Goal: Entertainment & Leisure: Consume media (video, audio)

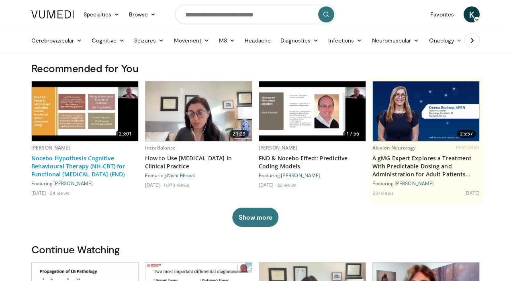
click at [80, 161] on link "Nocebo Hypothesis Cognitive Behavioural Therapy (NH-CBT) for Functional [MEDICA…" at bounding box center [84, 167] width 107 height 24
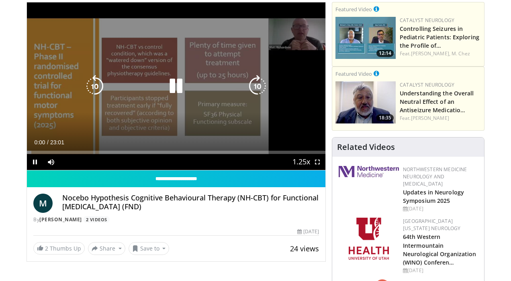
scroll to position [63, 0]
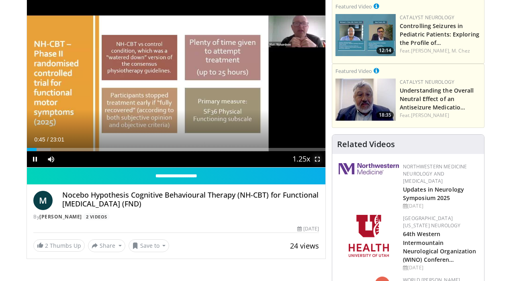
click at [319, 160] on span "Video Player" at bounding box center [317, 159] width 16 height 16
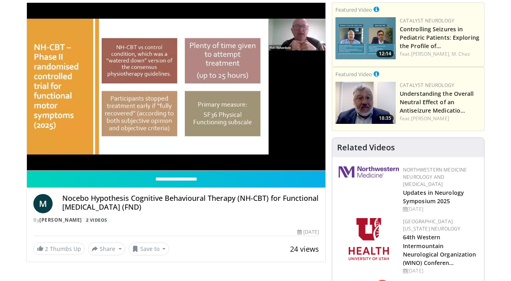
scroll to position [0, 0]
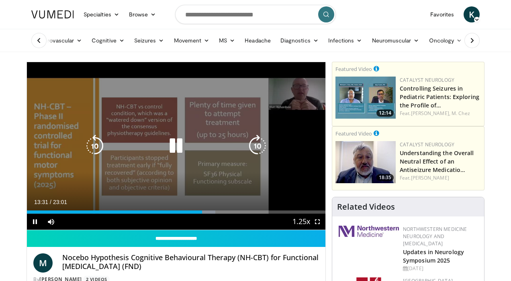
click at [182, 141] on icon "Video Player" at bounding box center [176, 146] width 22 height 22
click at [179, 143] on icon "Video Player" at bounding box center [176, 146] width 22 height 22
click at [177, 147] on icon "Video Player" at bounding box center [176, 146] width 22 height 22
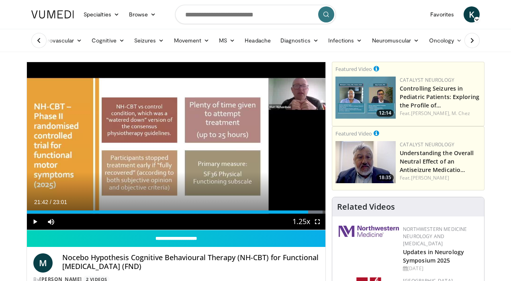
click at [42, 39] on icon at bounding box center [39, 41] width 8 height 8
click at [49, 10] on link at bounding box center [52, 14] width 52 height 22
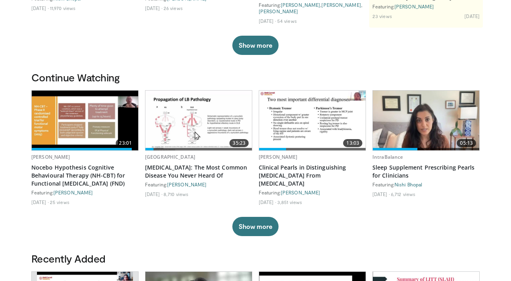
scroll to position [179, 0]
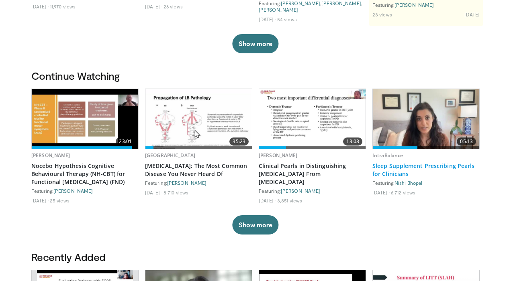
click at [404, 168] on link "Sleep Supplement Prescribing Pearls for Clinicians" at bounding box center [425, 170] width 107 height 16
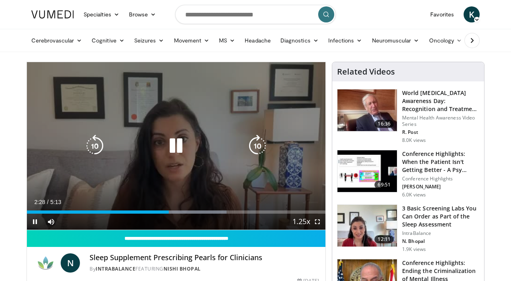
click at [273, 77] on div "10 seconds Tap to unmute" at bounding box center [176, 146] width 298 height 168
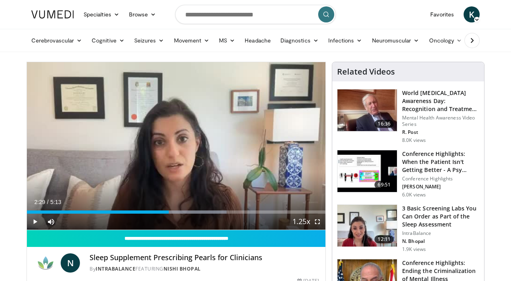
click at [278, 75] on div "10 seconds Tap to unmute" at bounding box center [176, 146] width 298 height 168
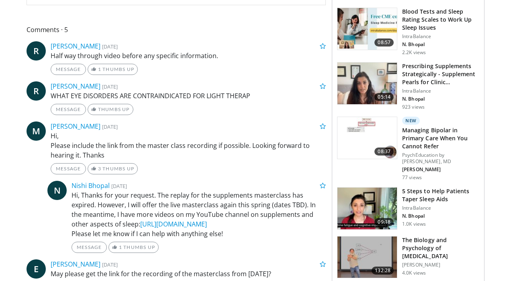
scroll to position [312, 0]
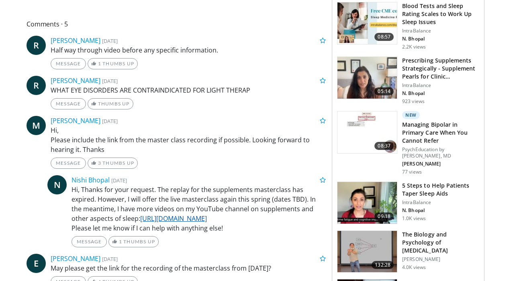
click at [207, 218] on link "https://www.youtube.com/c/intrabalance" at bounding box center [173, 218] width 67 height 9
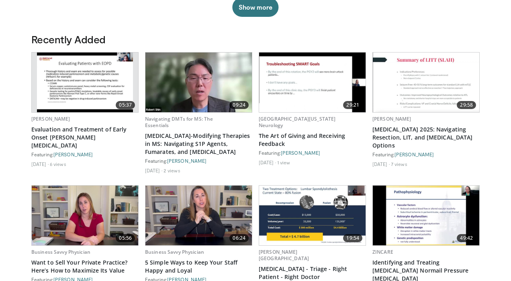
scroll to position [399, 0]
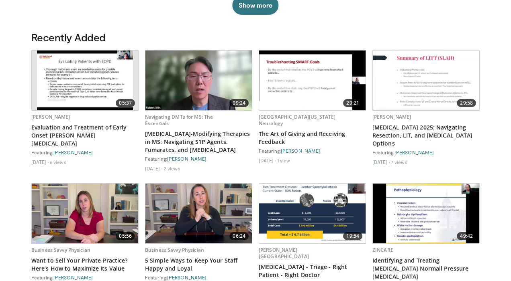
click at [80, 69] on img at bounding box center [85, 81] width 96 height 60
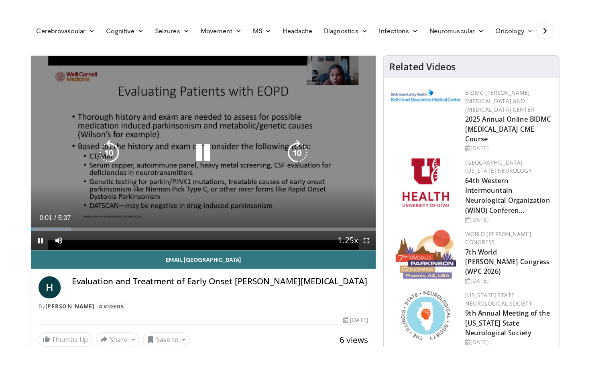
scroll to position [35, 0]
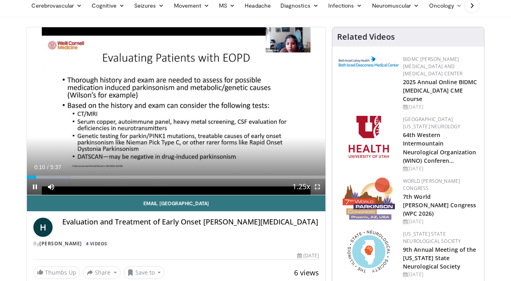
click at [315, 188] on span "Video Player" at bounding box center [317, 187] width 16 height 16
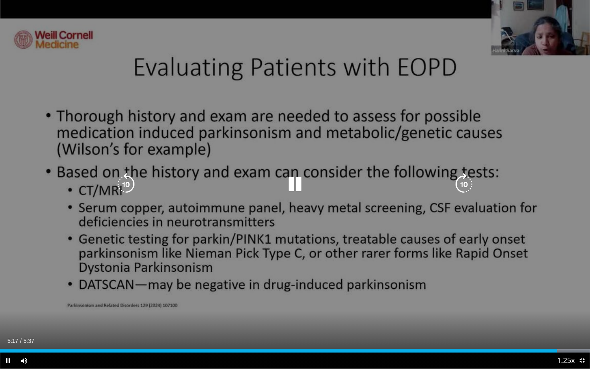
click at [291, 187] on icon "Video Player" at bounding box center [295, 184] width 22 height 22
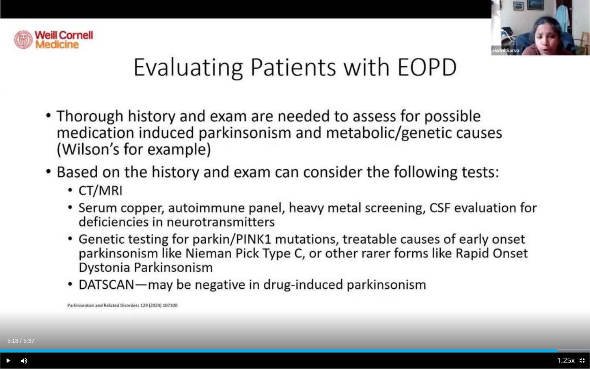
click at [291, 187] on div "10 seconds Tap to unmute" at bounding box center [295, 184] width 590 height 369
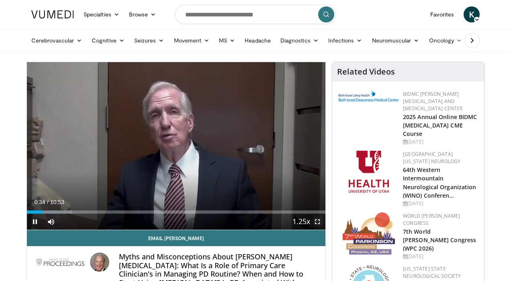
click at [317, 224] on span "Video Player" at bounding box center [317, 222] width 16 height 16
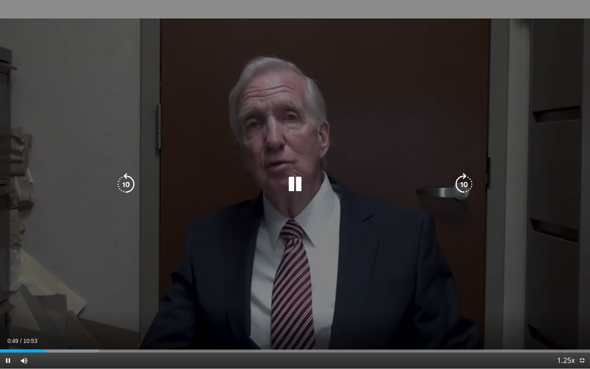
click at [297, 180] on icon "Video Player" at bounding box center [295, 184] width 22 height 22
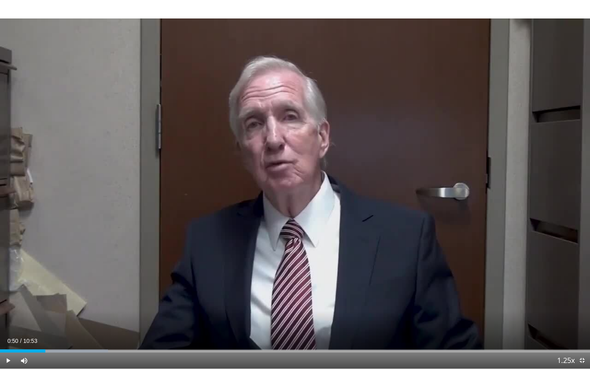
click at [297, 180] on div "10 seconds Tap to unmute" at bounding box center [295, 184] width 590 height 369
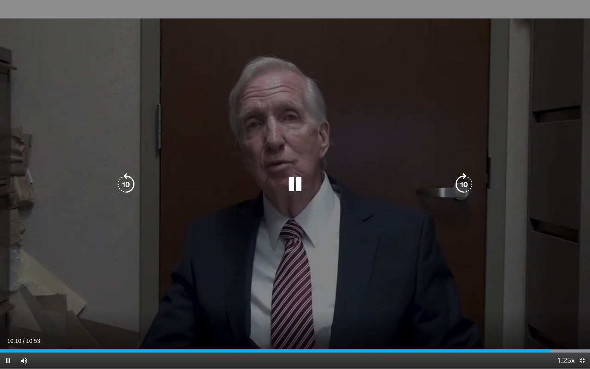
click at [294, 187] on icon "Video Player" at bounding box center [295, 184] width 22 height 22
